Goal: Task Accomplishment & Management: Manage account settings

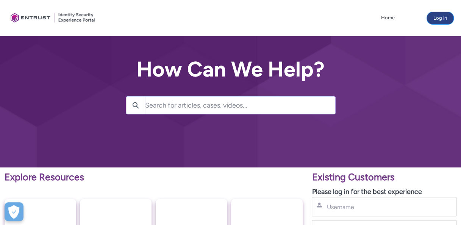
click at [441, 17] on button "Log in" at bounding box center [440, 18] width 27 height 12
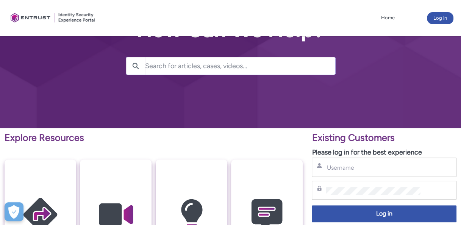
click at [296, 101] on div at bounding box center [230, 44] width 461 height 167
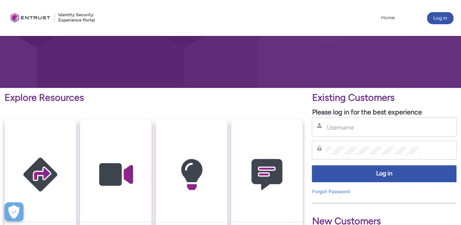
scroll to position [88, 0]
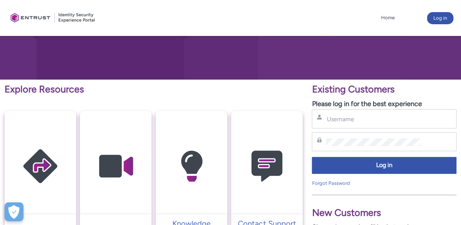
click at [341, 114] on div "Username" at bounding box center [384, 118] width 135 height 9
click at [340, 119] on input "Username" at bounding box center [373, 119] width 94 height 8
paste input "[EMAIL_ADDRESS][DOMAIN_NAME]"
type input "[EMAIL_ADDRESS][DOMAIN_NAME]"
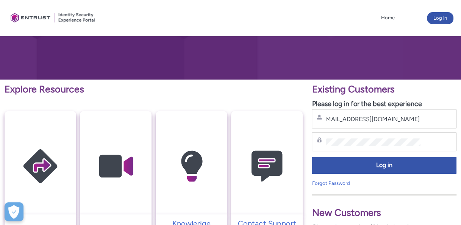
scroll to position [0, 0]
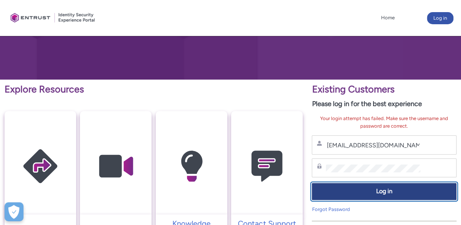
click at [338, 189] on span "Log in" at bounding box center [384, 191] width 135 height 9
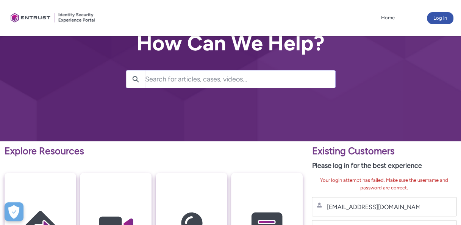
scroll to position [27, 0]
